Goal: Task Accomplishment & Management: Manage account settings

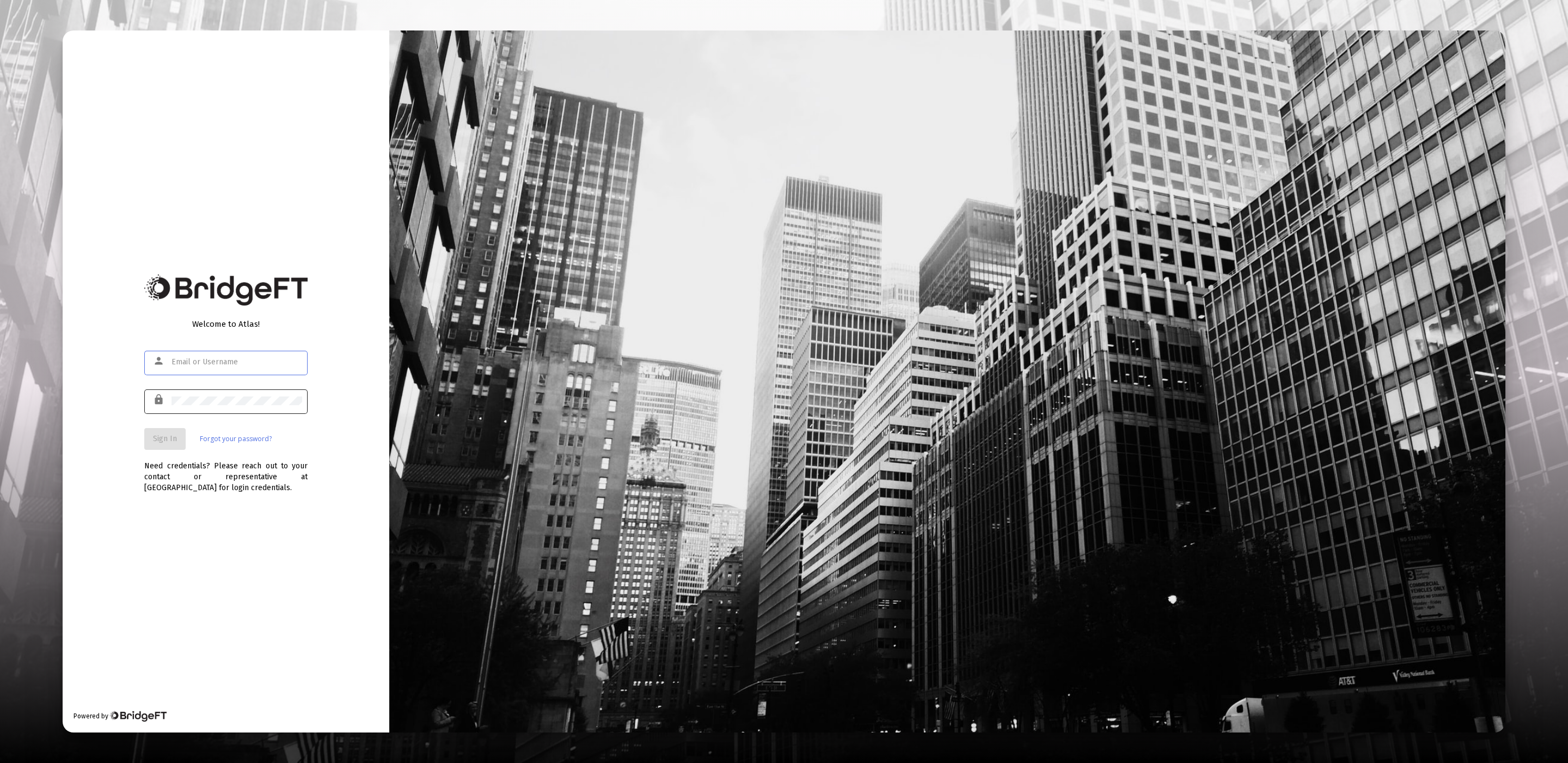
type input "[EMAIL_ADDRESS][DOMAIN_NAME]"
drag, startPoint x: 240, startPoint y: 409, endPoint x: 247, endPoint y: 410, distance: 7.1
click at [241, 409] on div at bounding box center [237, 401] width 131 height 27
click at [161, 443] on span "Sign In" at bounding box center [164, 438] width 24 height 9
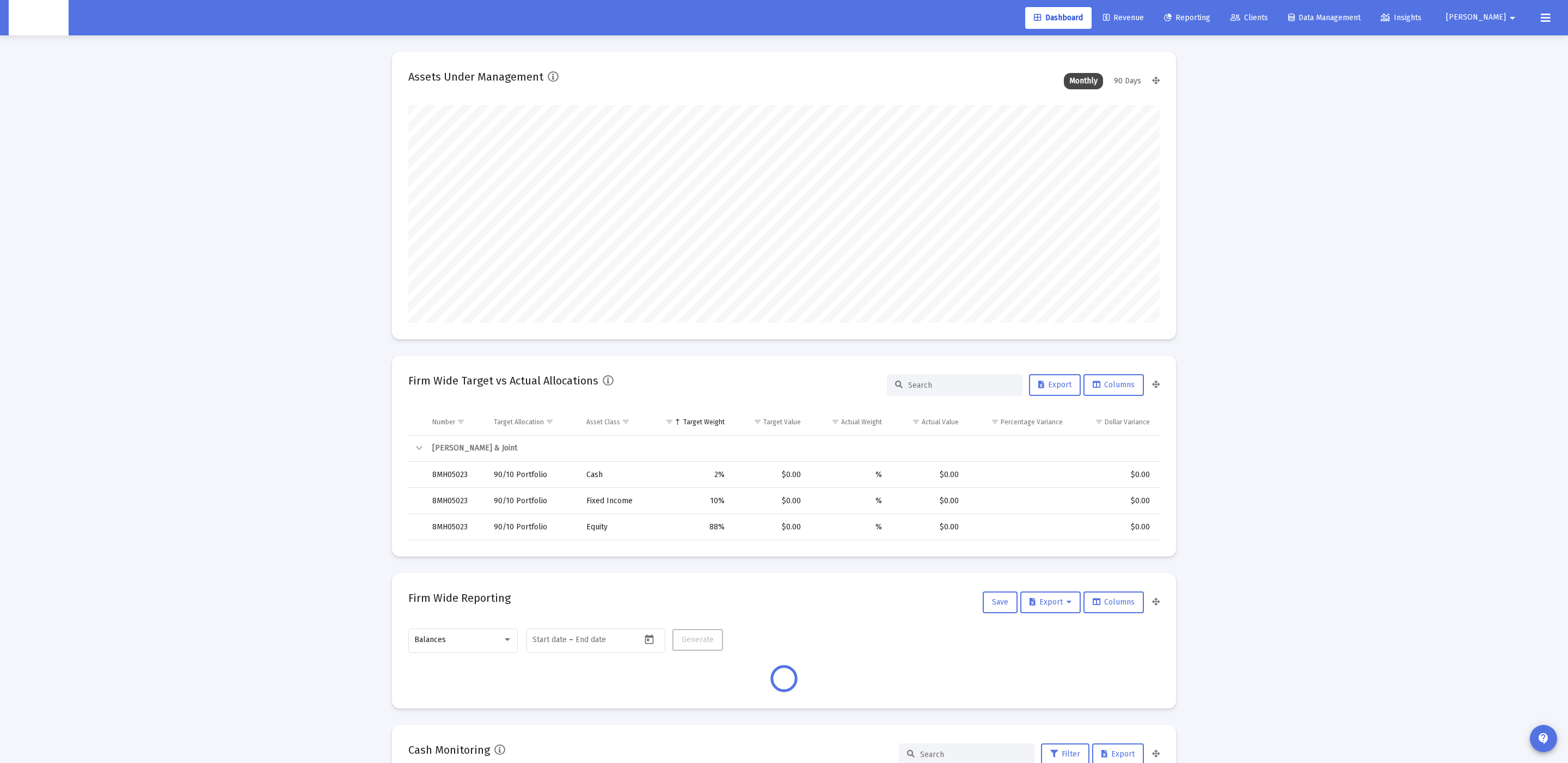
scroll to position [217, 405]
click at [1276, 9] on link "Clients" at bounding box center [1249, 18] width 55 height 22
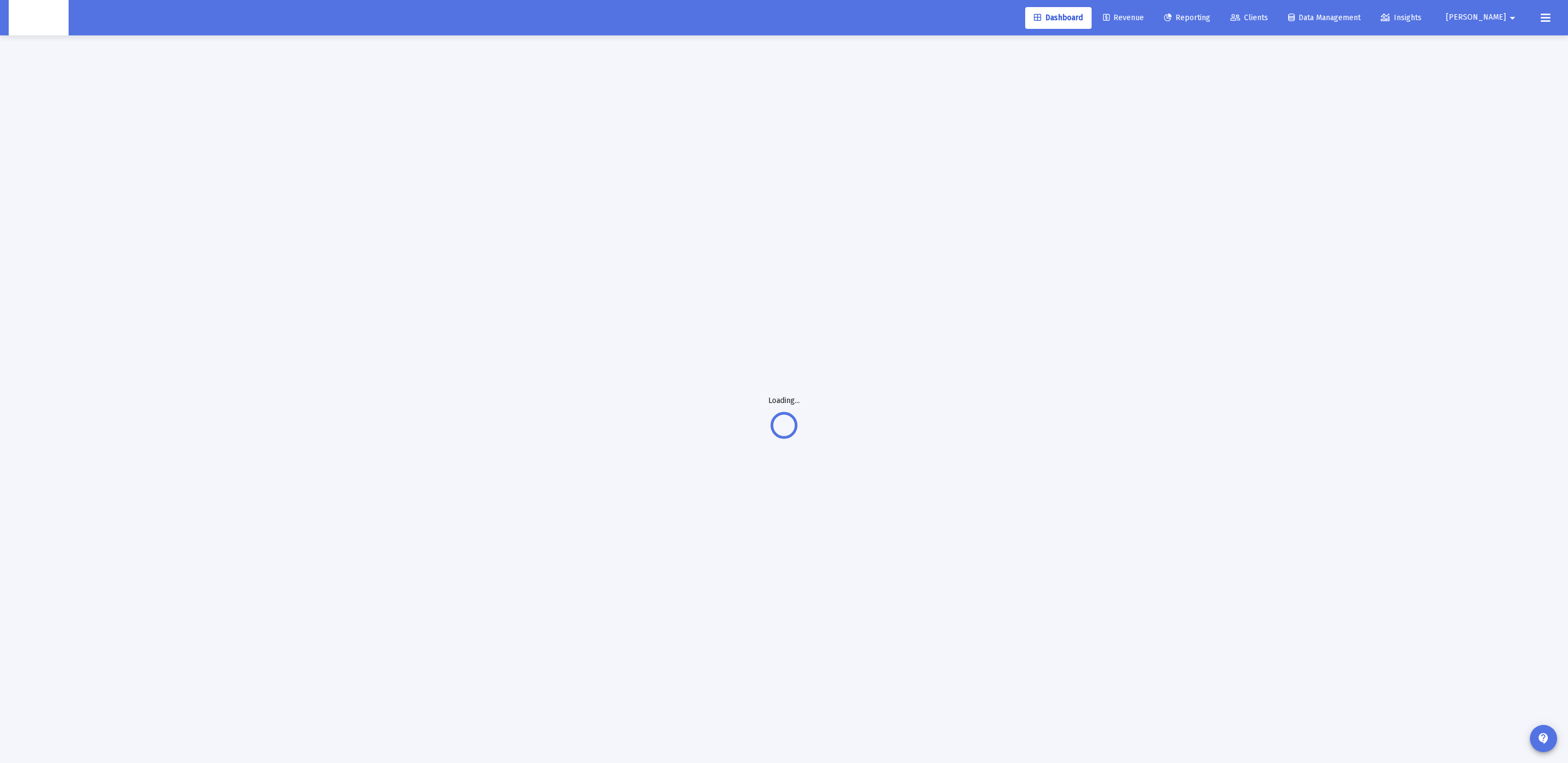
click at [1083, 13] on span "Dashboard" at bounding box center [1059, 17] width 49 height 9
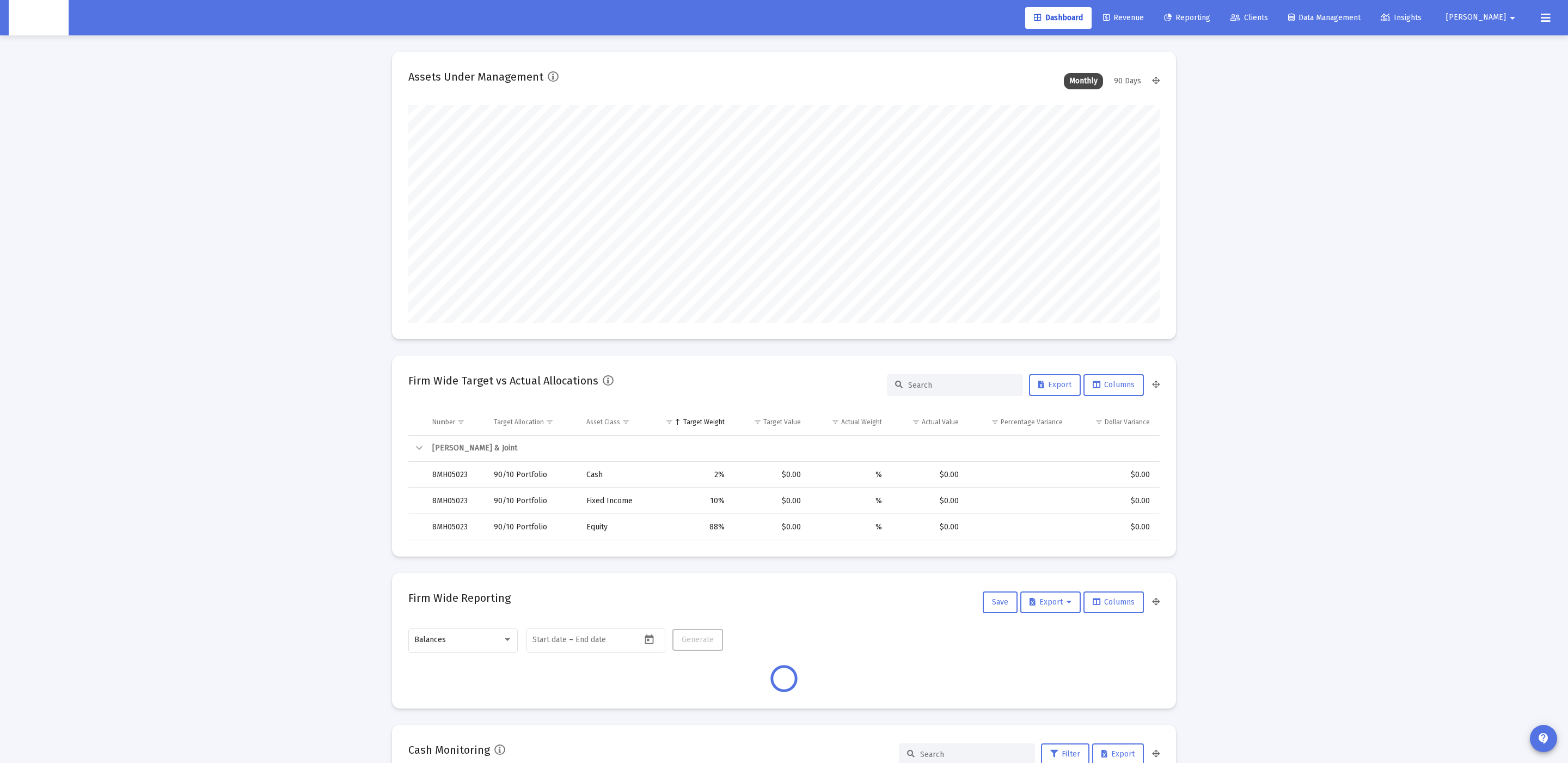
click at [1138, 88] on div "90 Days" at bounding box center [1127, 81] width 38 height 16
type input "[DATE]"
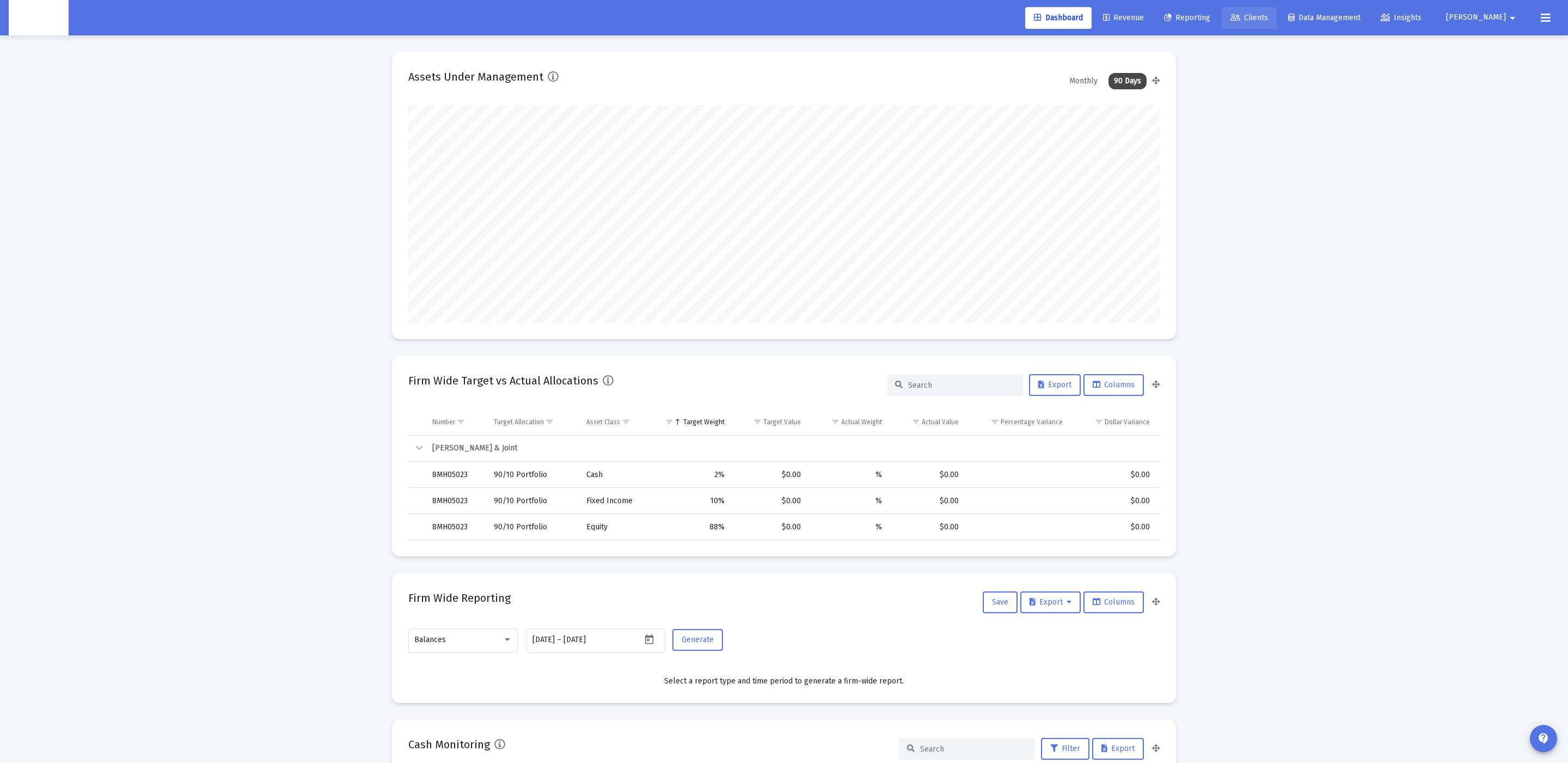
click at [1241, 16] on icon at bounding box center [1235, 18] width 10 height 8
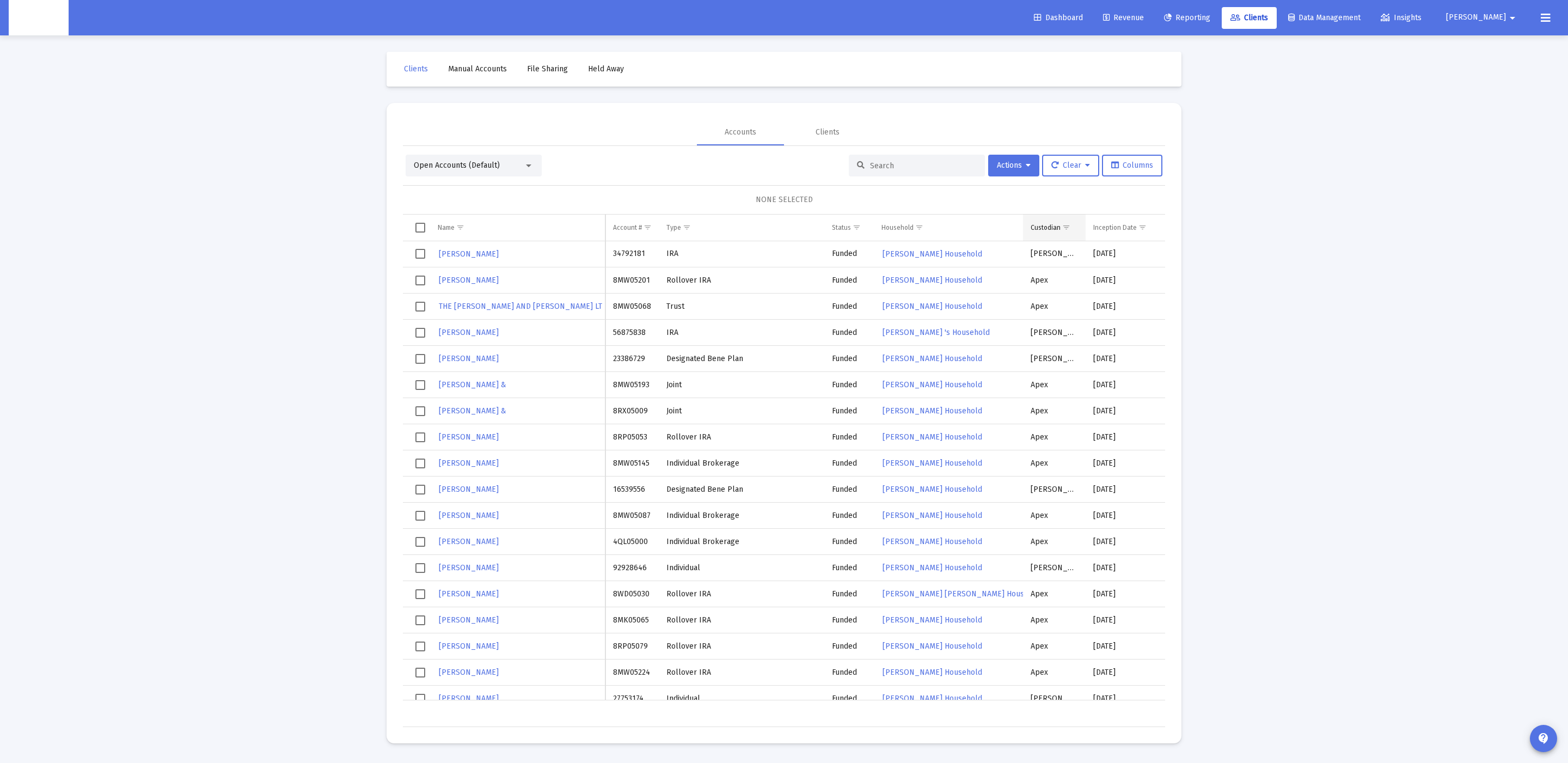
click at [1065, 227] on span "Show filter options for column 'Custodian'" at bounding box center [1066, 227] width 8 height 8
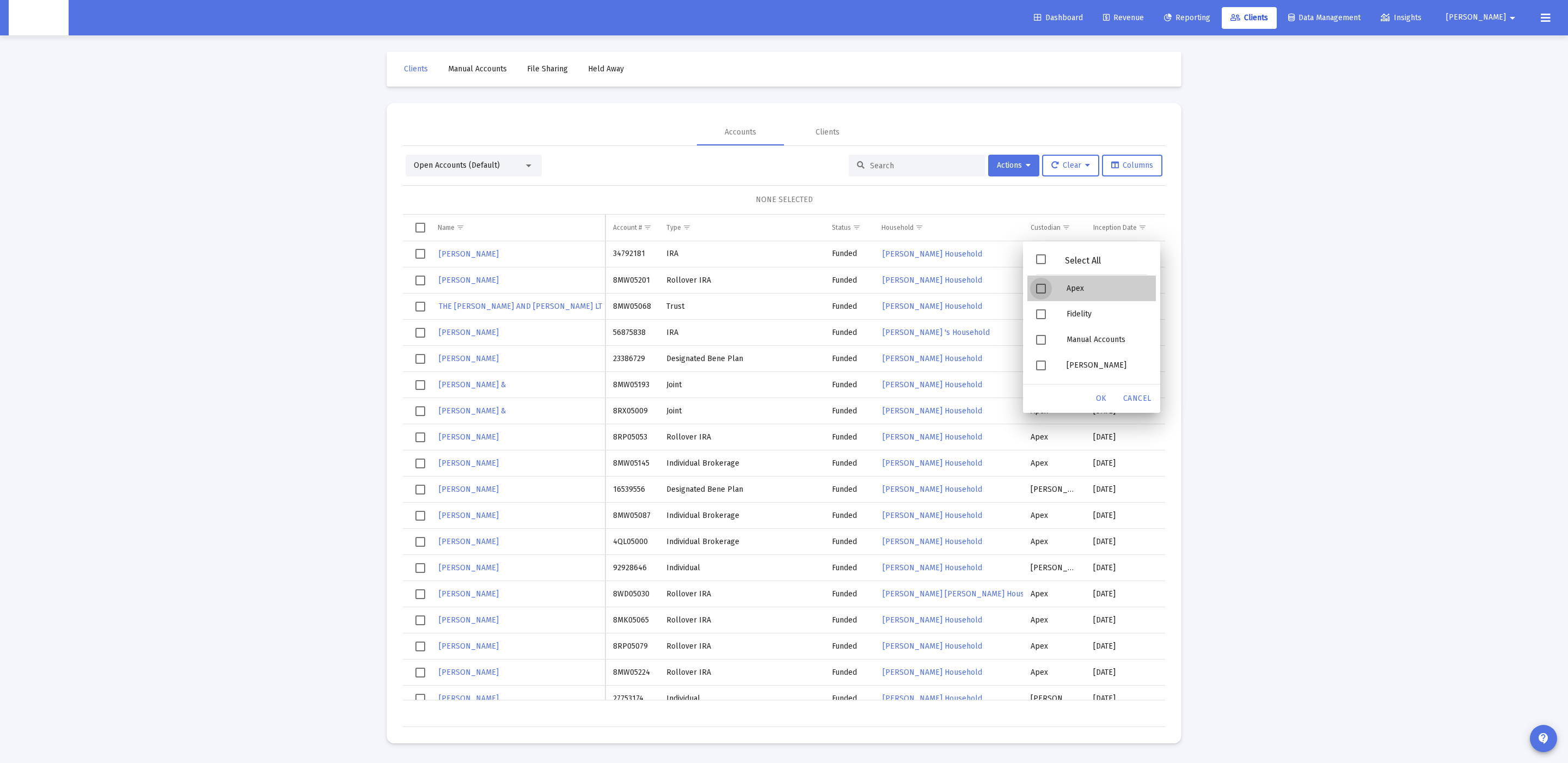
click at [1047, 287] on div "Filter options" at bounding box center [1043, 289] width 30 height 26
click at [1045, 286] on span "Filter options" at bounding box center [1041, 289] width 10 height 10
click at [1045, 314] on span "Filter options" at bounding box center [1041, 314] width 10 height 10
click at [1045, 362] on span "Filter options" at bounding box center [1041, 365] width 10 height 10
click at [1093, 400] on div "OK" at bounding box center [1101, 399] width 35 height 19
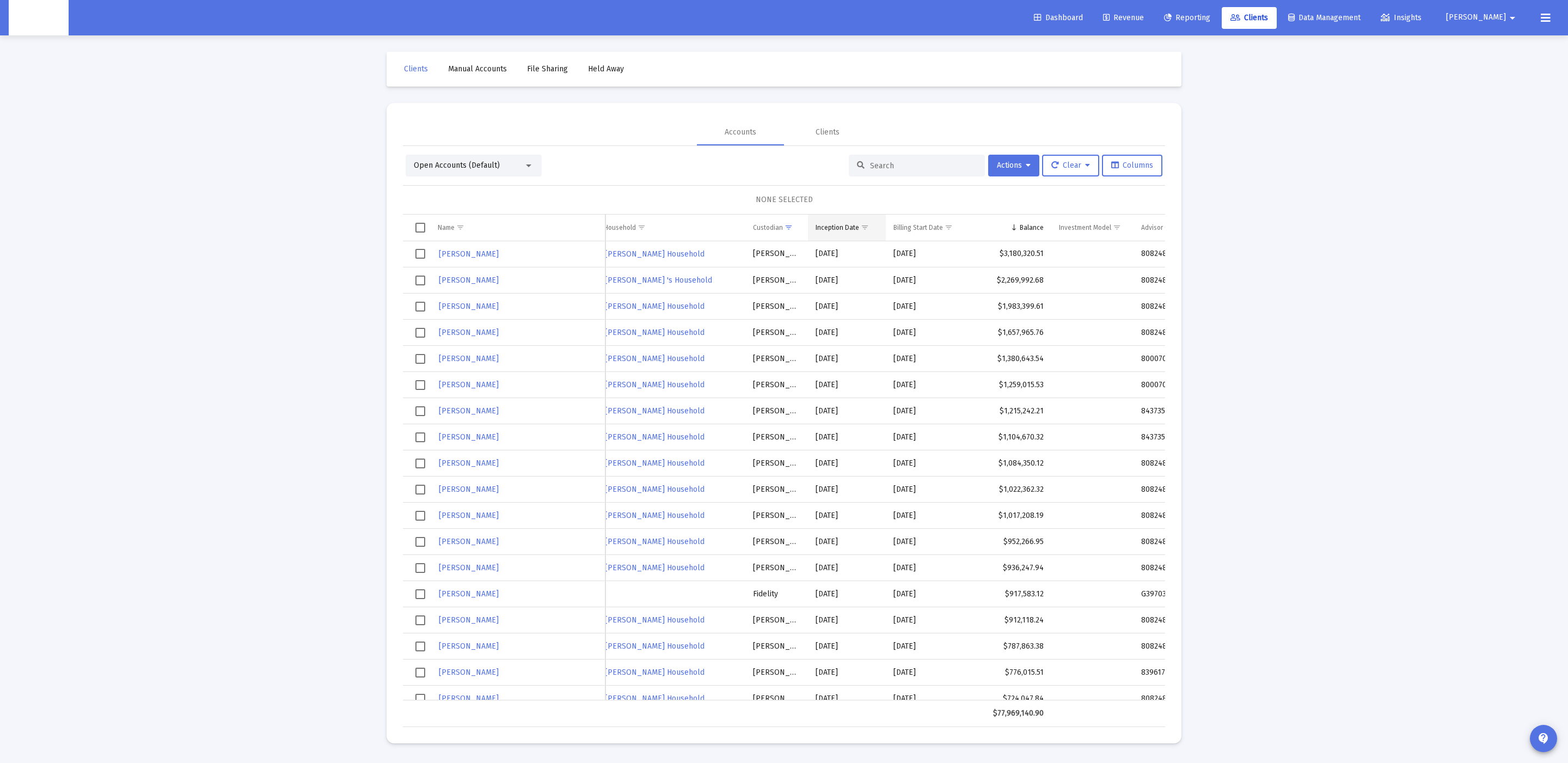
click at [861, 230] on span "Show filter options for column 'Inception Date'" at bounding box center [864, 227] width 8 height 8
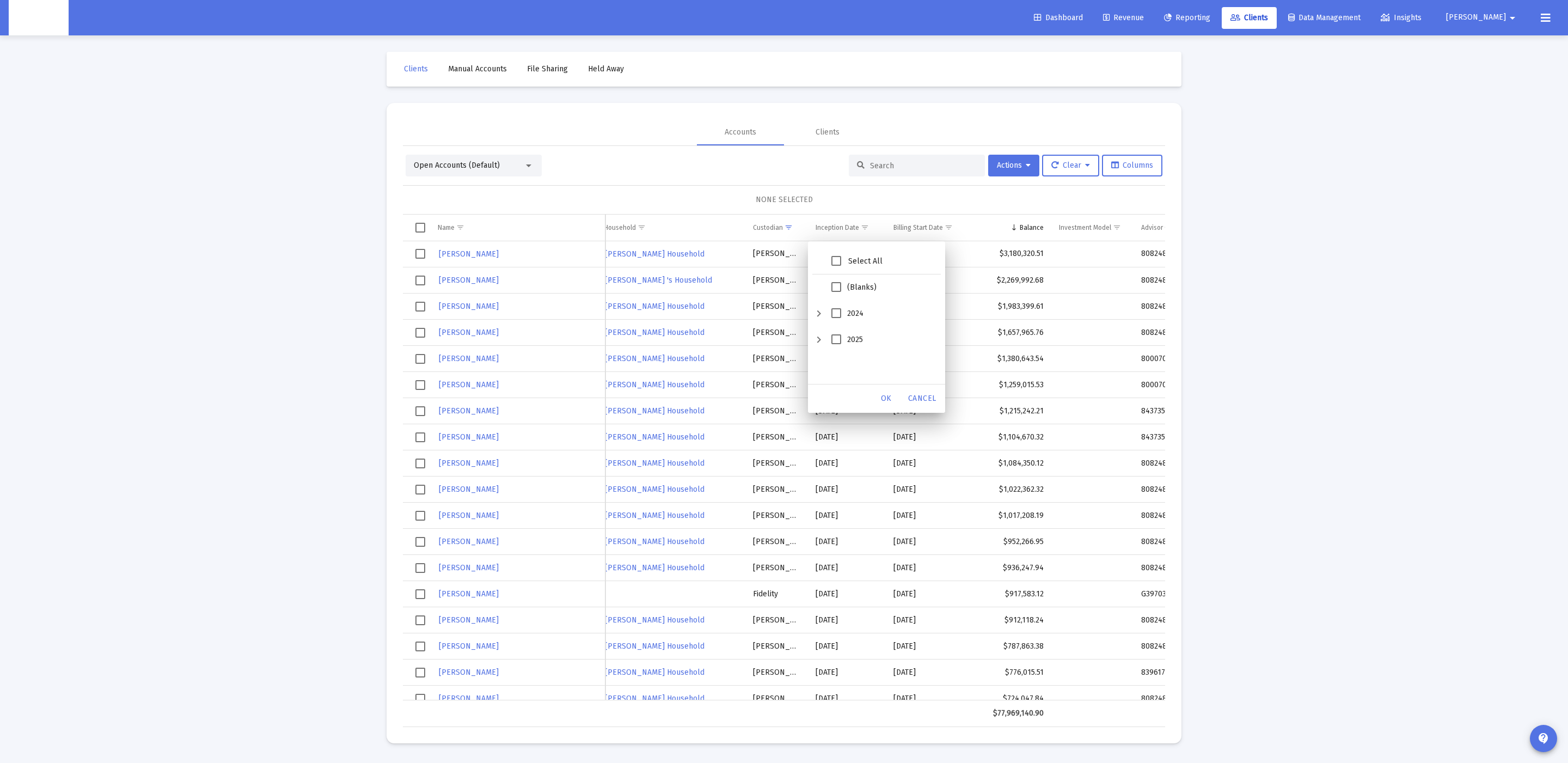
click at [882, 199] on div "NONE SELECTED" at bounding box center [784, 200] width 745 height 11
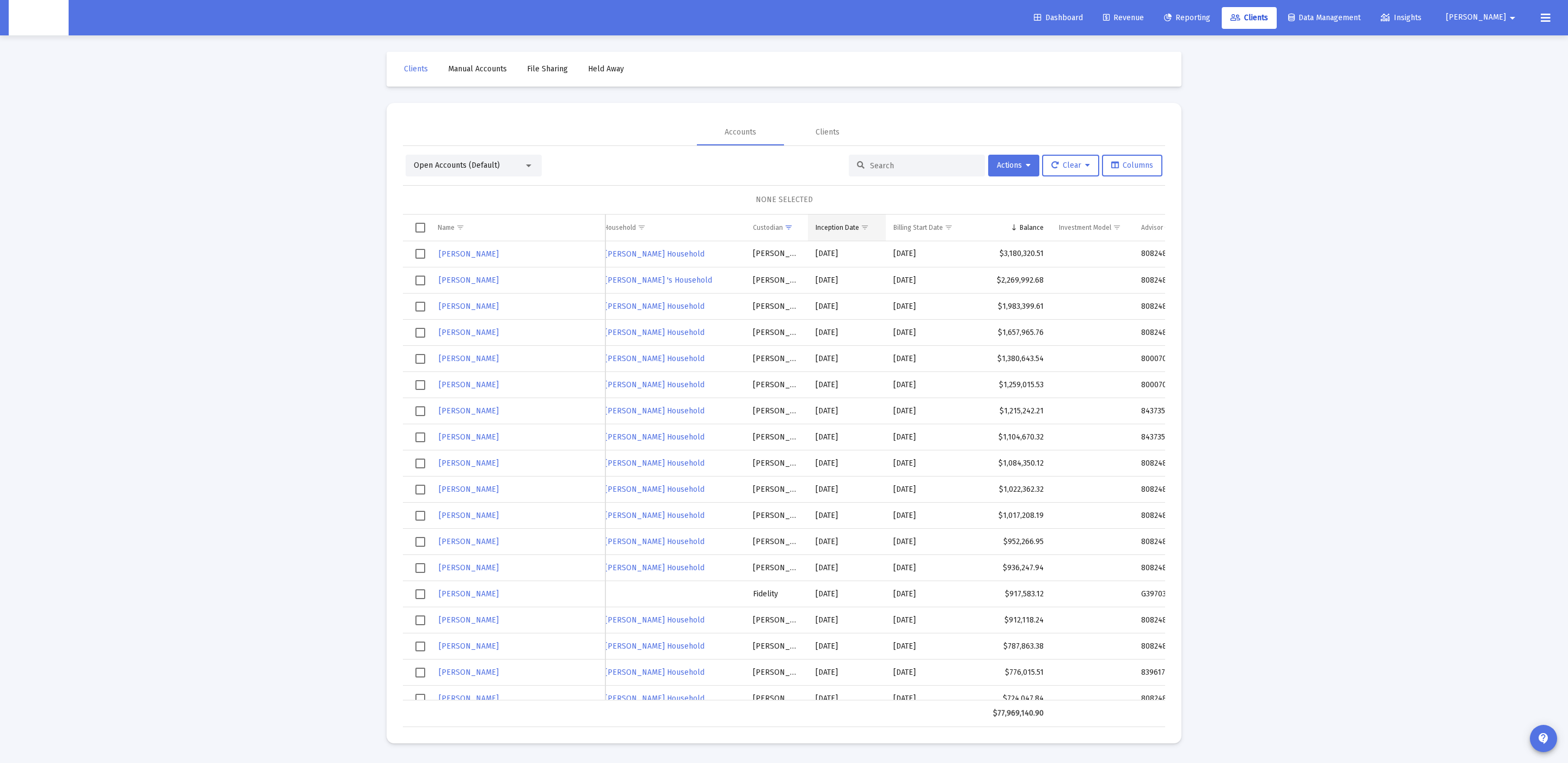
click at [880, 227] on td "Inception Date" at bounding box center [847, 227] width 79 height 26
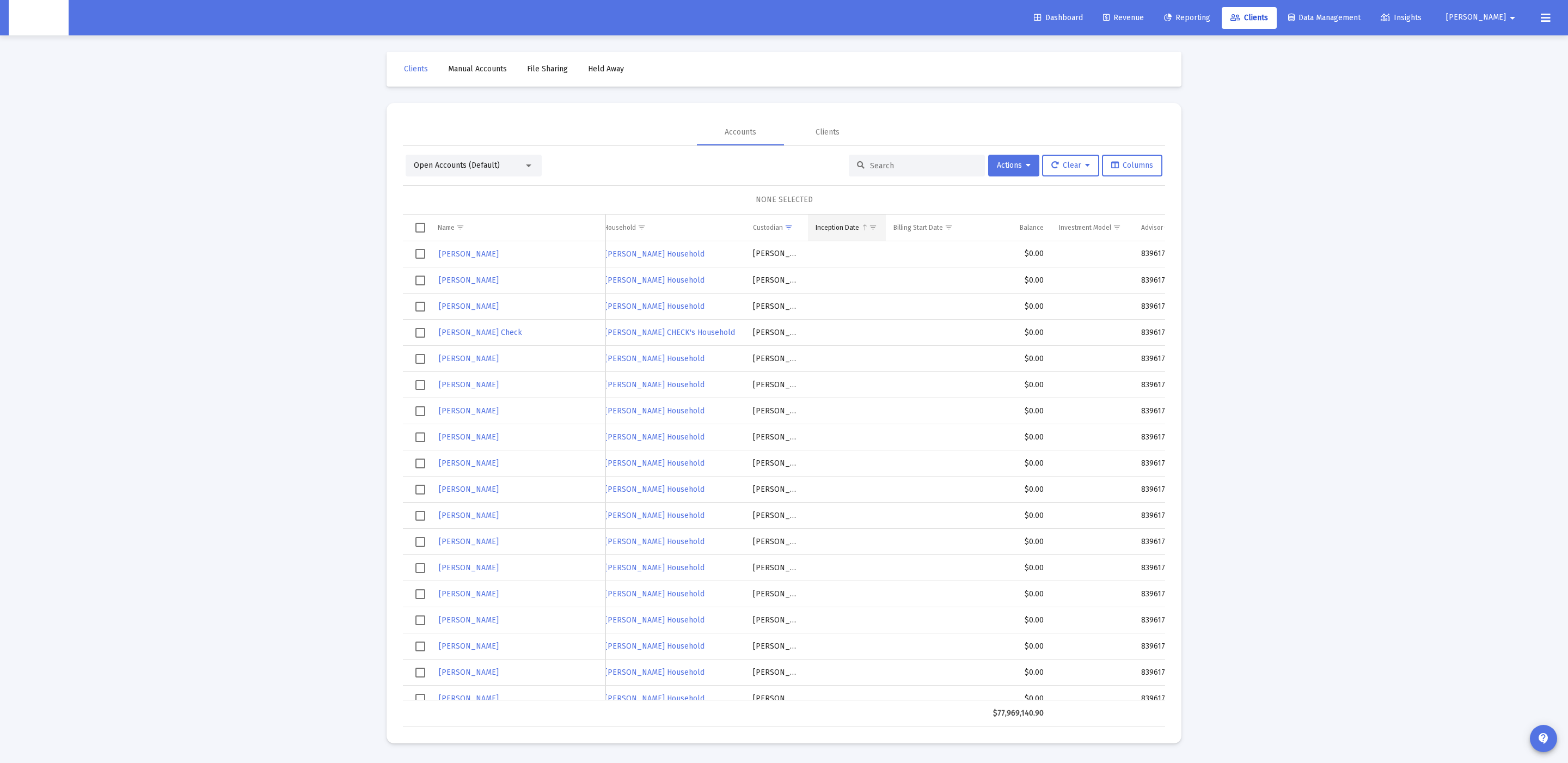
click at [853, 235] on td "Inception Date" at bounding box center [847, 227] width 79 height 26
